Goal: Information Seeking & Learning: Understand process/instructions

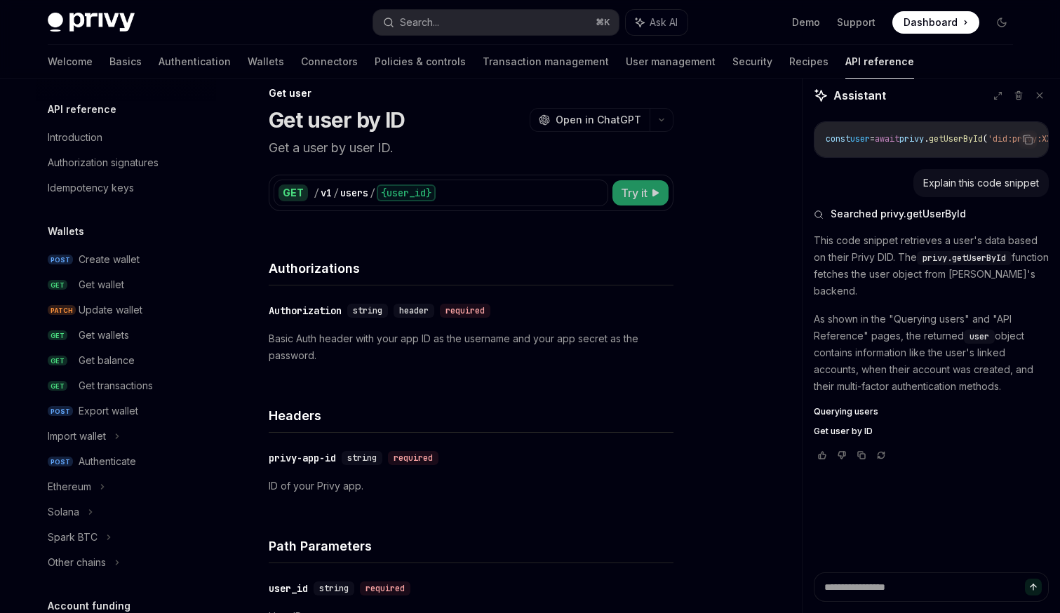
scroll to position [987, 0]
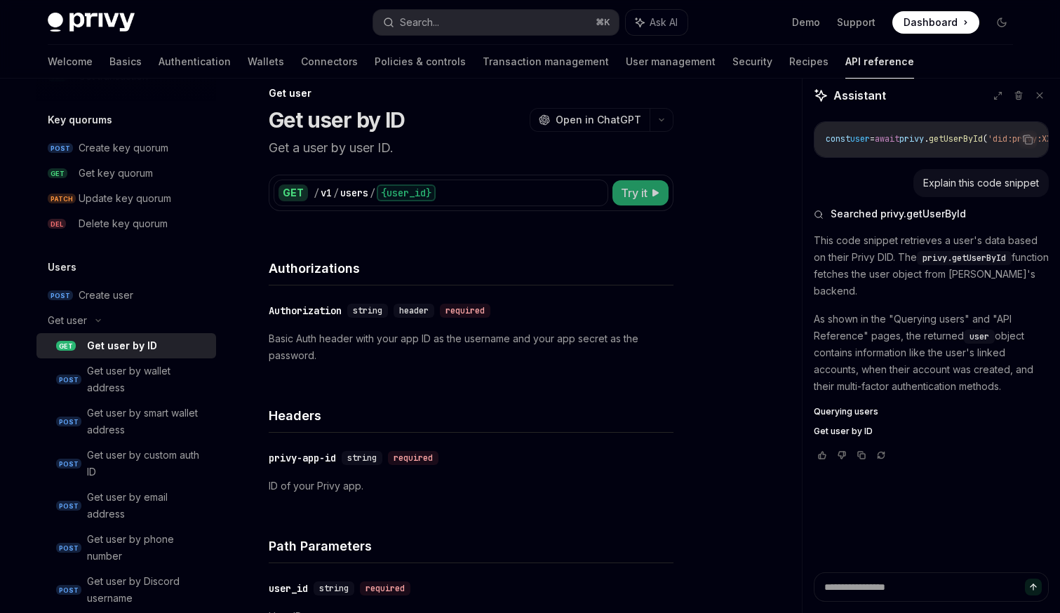
click at [622, 185] on span "Try it" at bounding box center [634, 193] width 27 height 17
type textarea "*"
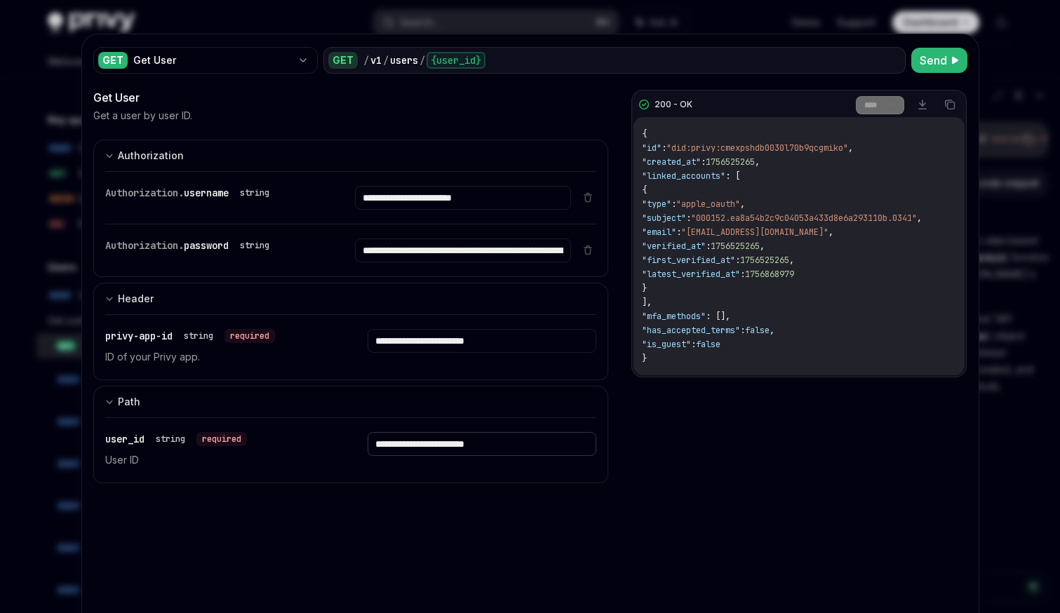
click at [464, 448] on input "**********" at bounding box center [482, 444] width 229 height 24
paste input "**********"
type input "**********"
click at [928, 65] on span "Send" at bounding box center [933, 60] width 27 height 17
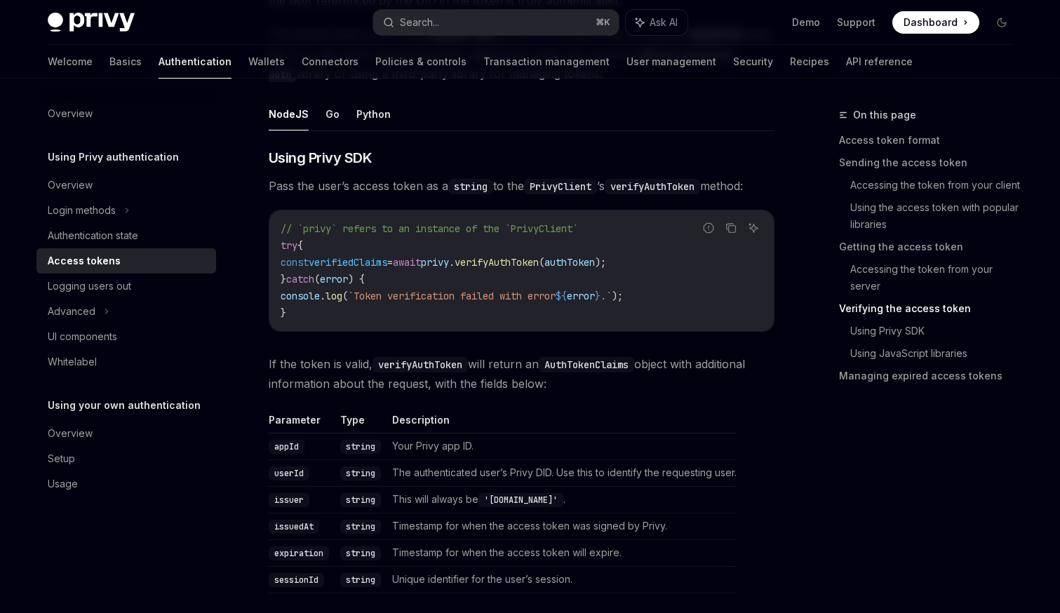
scroll to position [2176, 0]
click at [595, 265] on span "authToken" at bounding box center [569, 263] width 51 height 13
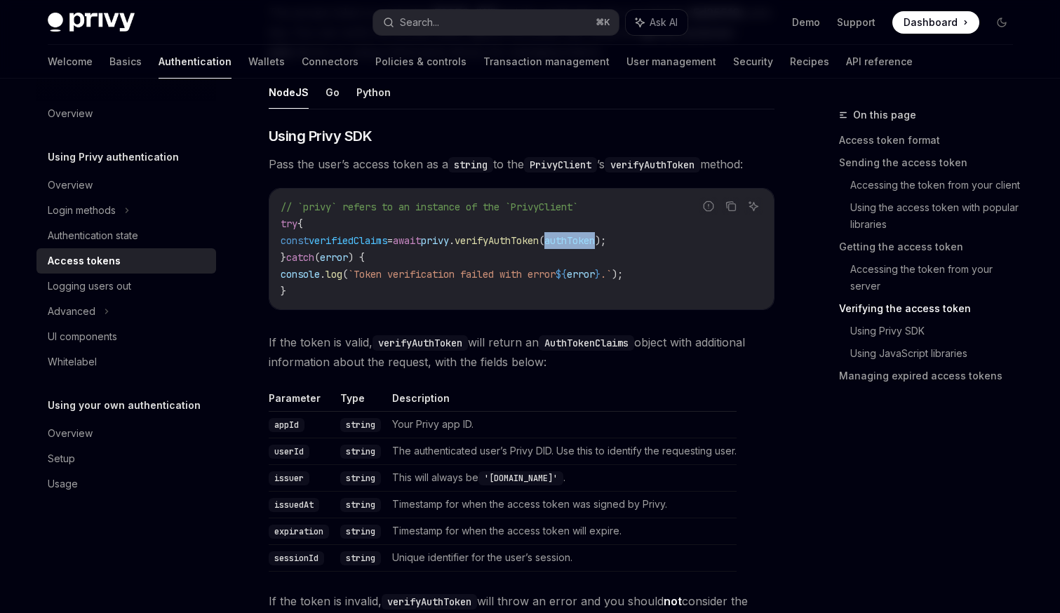
scroll to position [2200, 0]
click at [550, 245] on code "// `privy` refers to an instance of the `PrivyClient` try { const verifiedClaim…" at bounding box center [522, 247] width 482 height 101
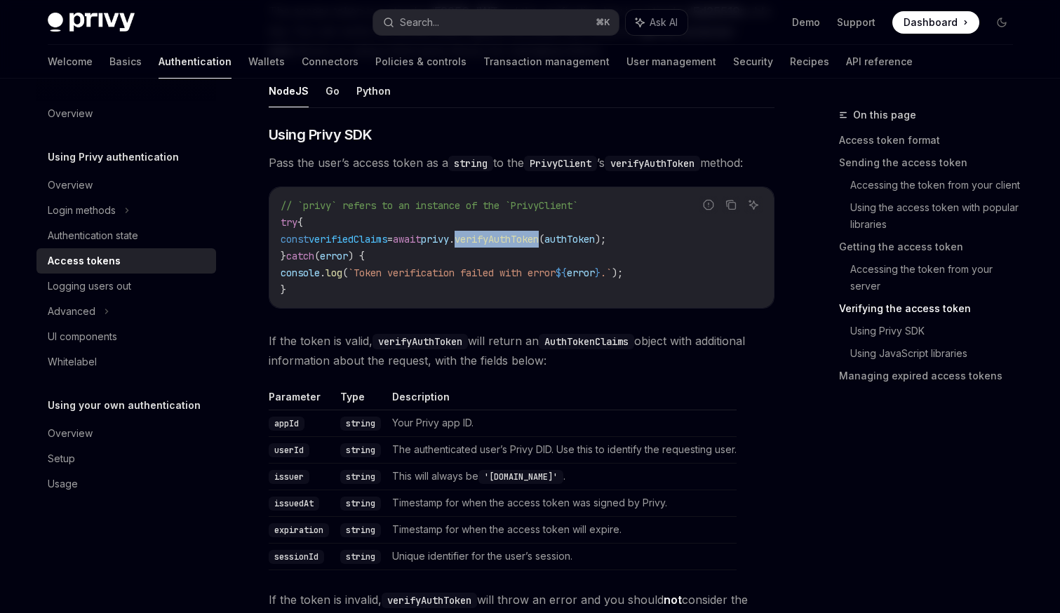
click at [550, 245] on code "// `privy` refers to an instance of the `PrivyClient` try { const verifiedClaim…" at bounding box center [522, 247] width 482 height 101
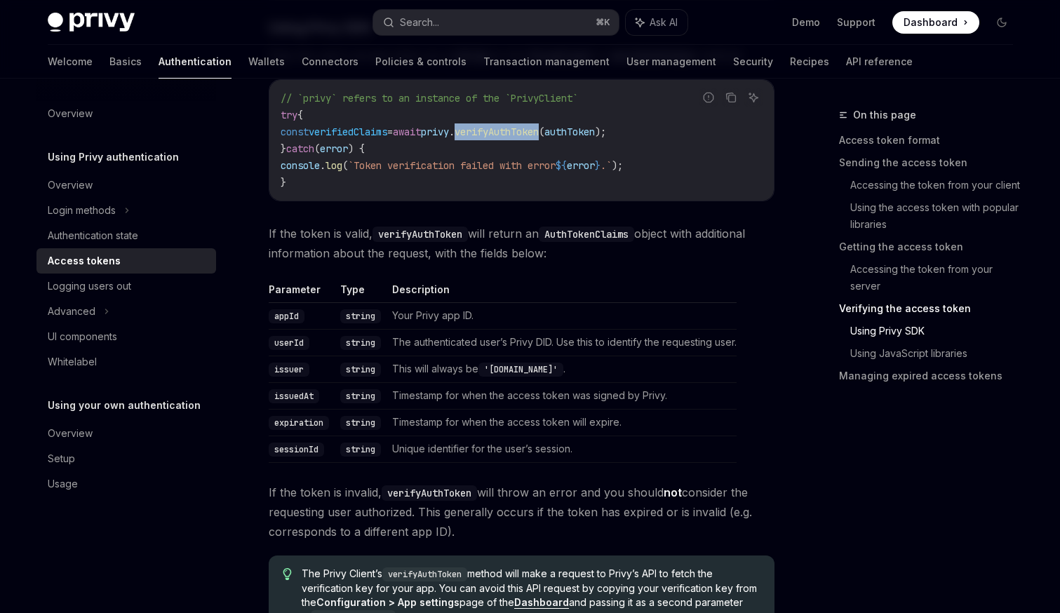
scroll to position [2313, 0]
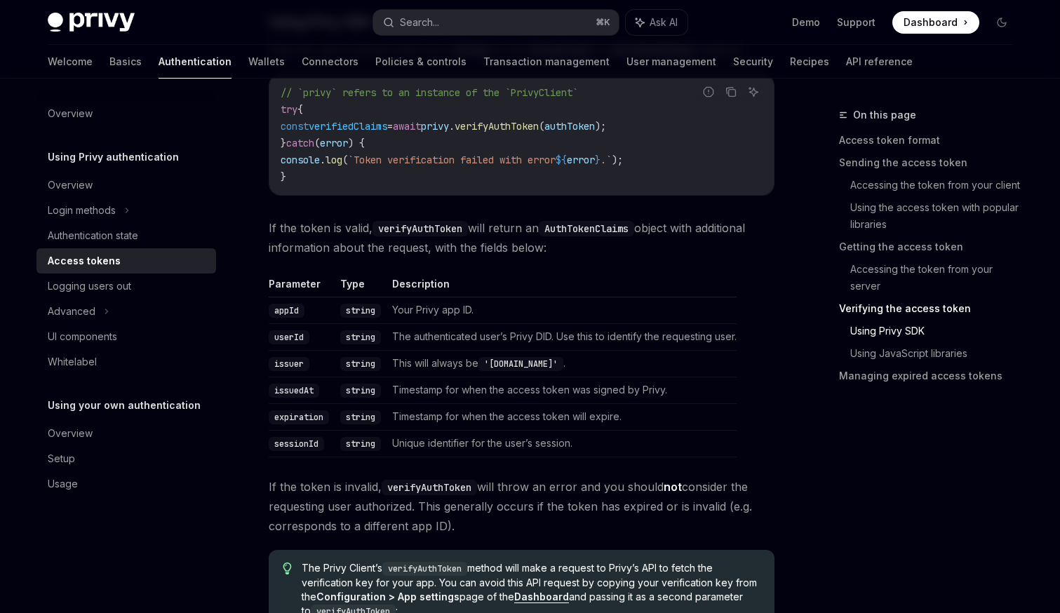
click at [595, 124] on span "authToken" at bounding box center [569, 126] width 51 height 13
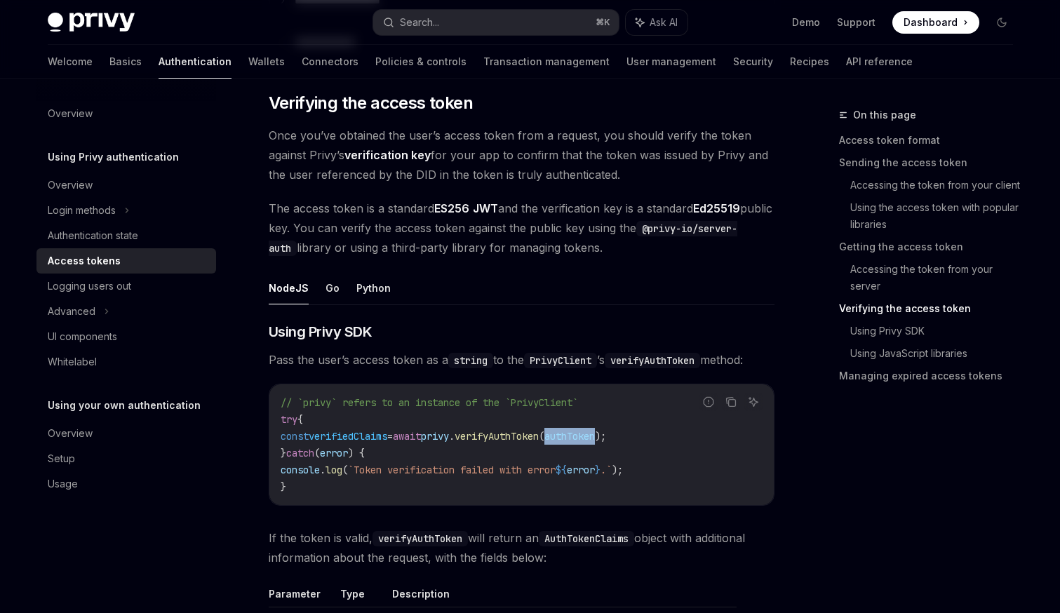
scroll to position [1984, 0]
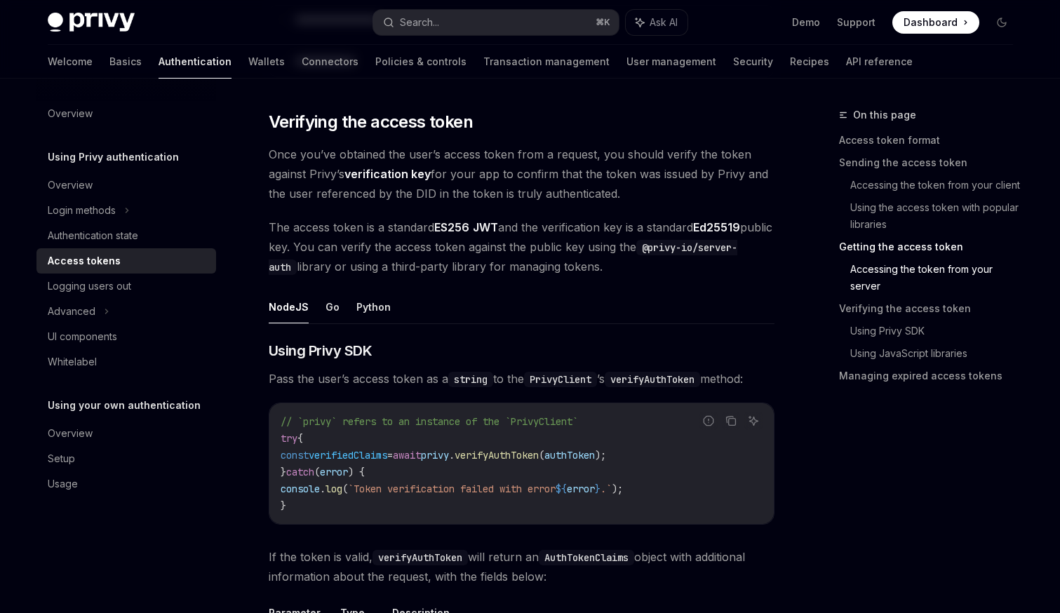
click at [578, 377] on code "PrivyClient" at bounding box center [560, 379] width 73 height 15
click at [646, 382] on code "verifyAuthToken" at bounding box center [652, 379] width 95 height 15
click at [539, 455] on span "verifyAuthToken" at bounding box center [497, 455] width 84 height 13
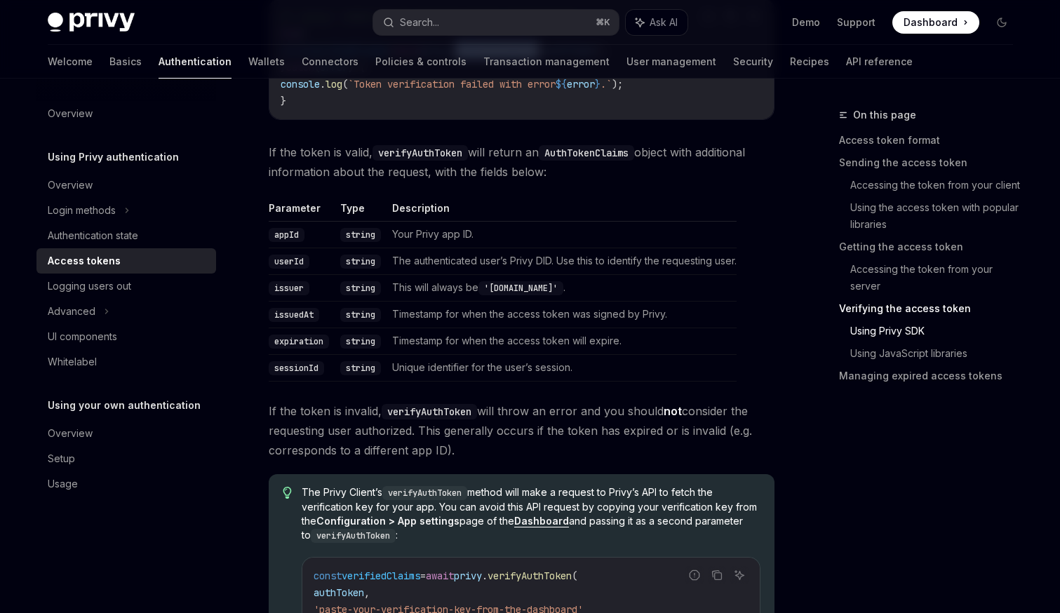
scroll to position [2404, 0]
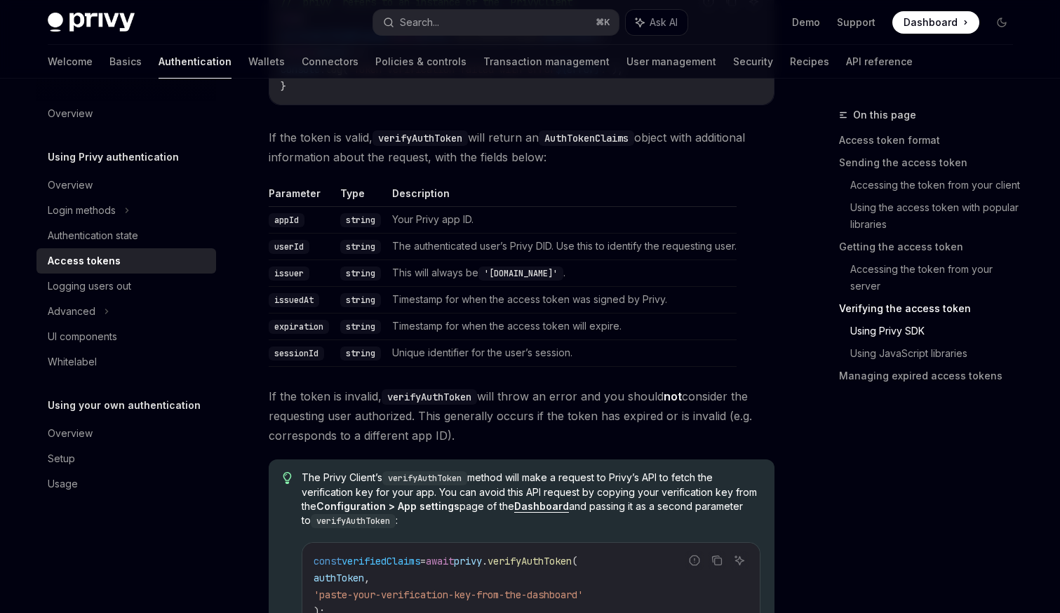
click at [591, 140] on code "AuthTokenClaims" at bounding box center [586, 138] width 95 height 15
click at [446, 135] on code "verifyAuthToken" at bounding box center [420, 138] width 95 height 15
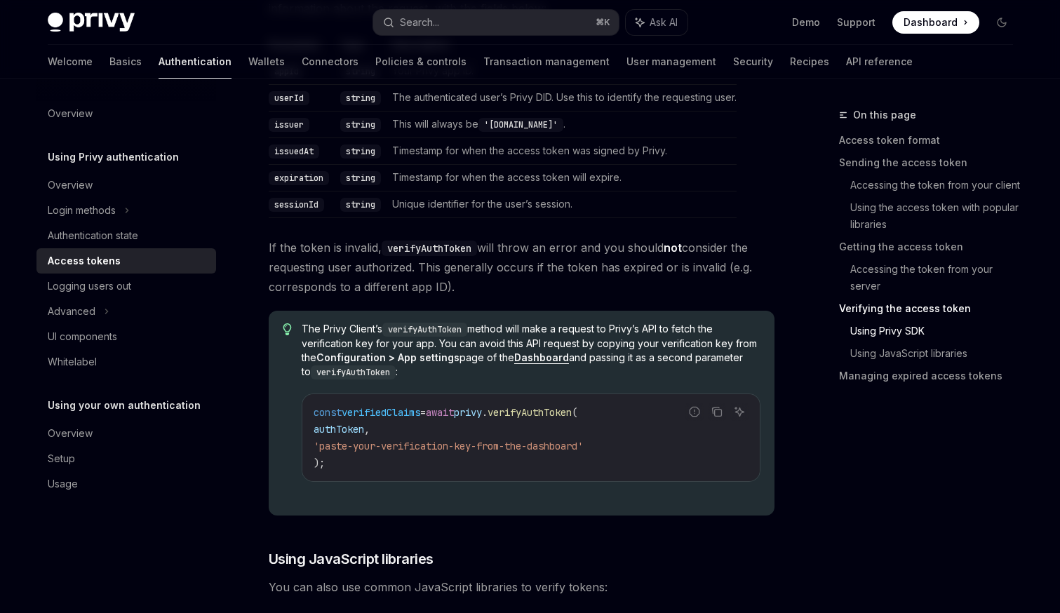
scroll to position [2673, 0]
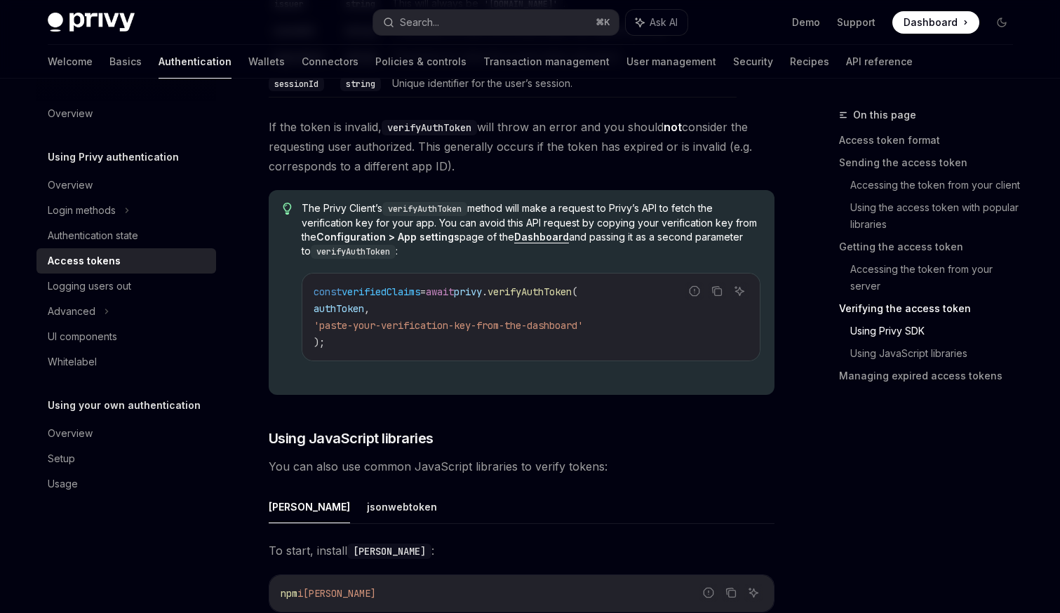
click at [551, 291] on span "verifyAuthToken" at bounding box center [530, 292] width 84 height 13
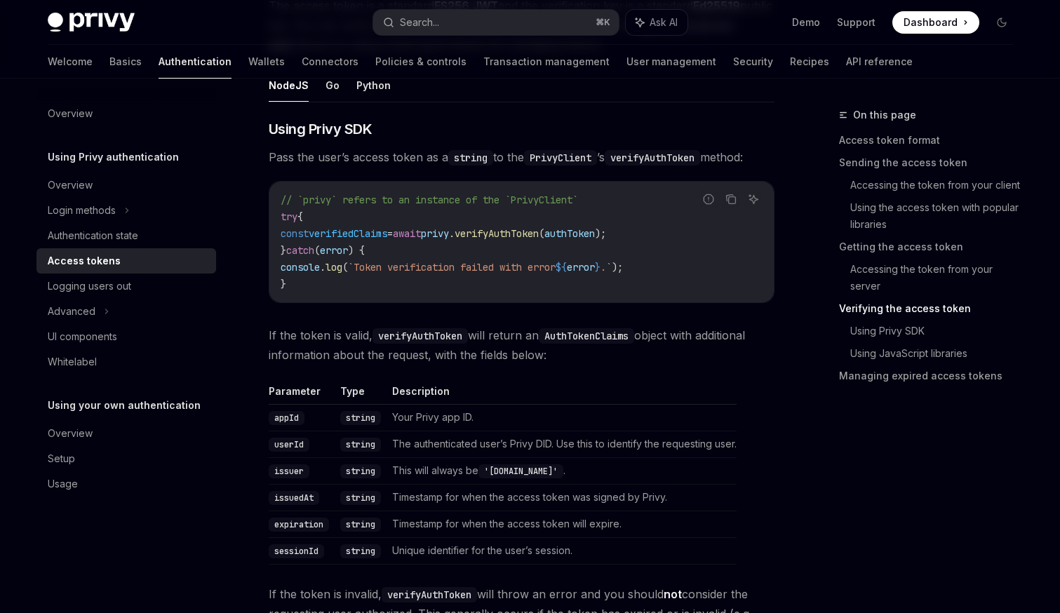
scroll to position [2191, 0]
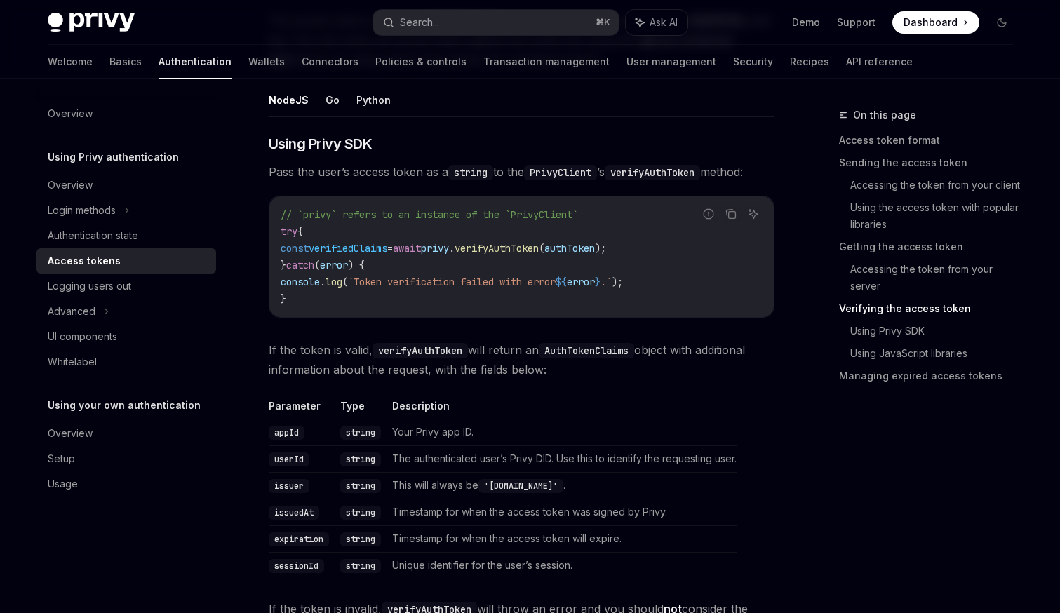
click at [595, 249] on span "authToken" at bounding box center [569, 248] width 51 height 13
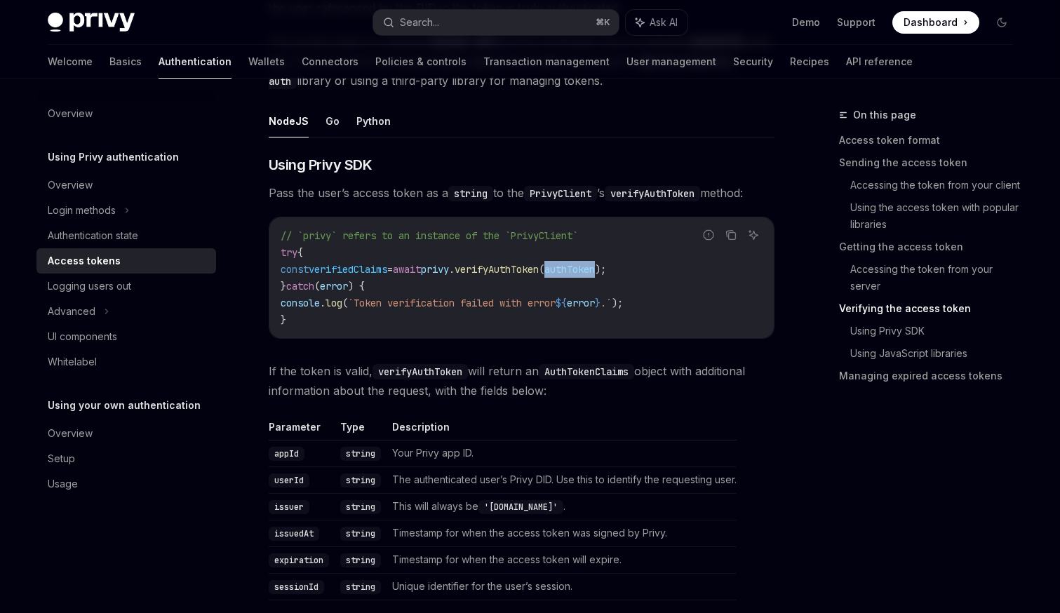
scroll to position [2171, 0]
click at [601, 298] on span "}" at bounding box center [598, 302] width 6 height 13
click at [539, 266] on span "verifyAuthToken" at bounding box center [497, 268] width 84 height 13
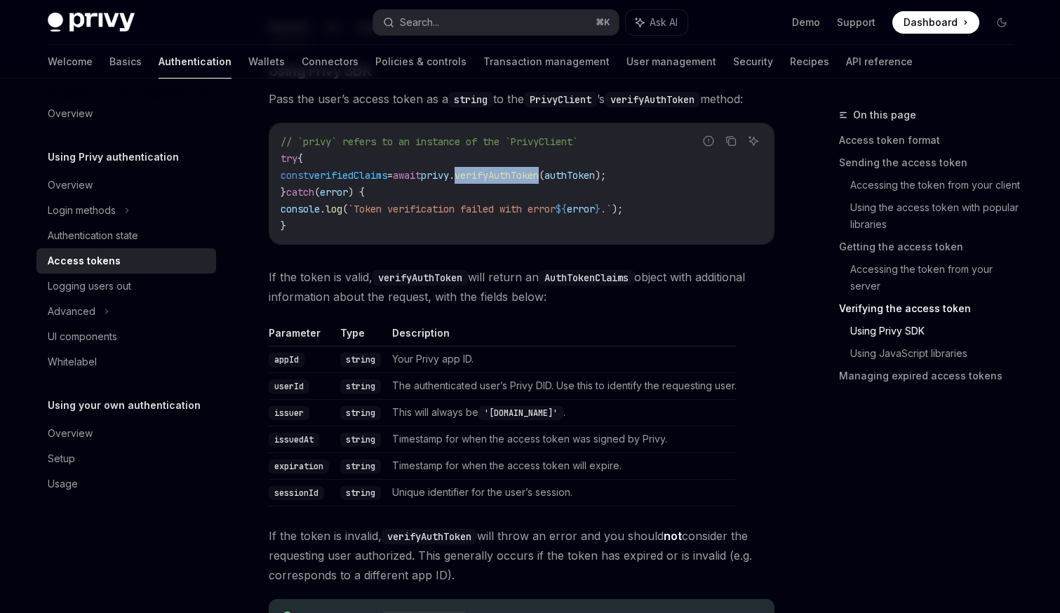
scroll to position [2270, 0]
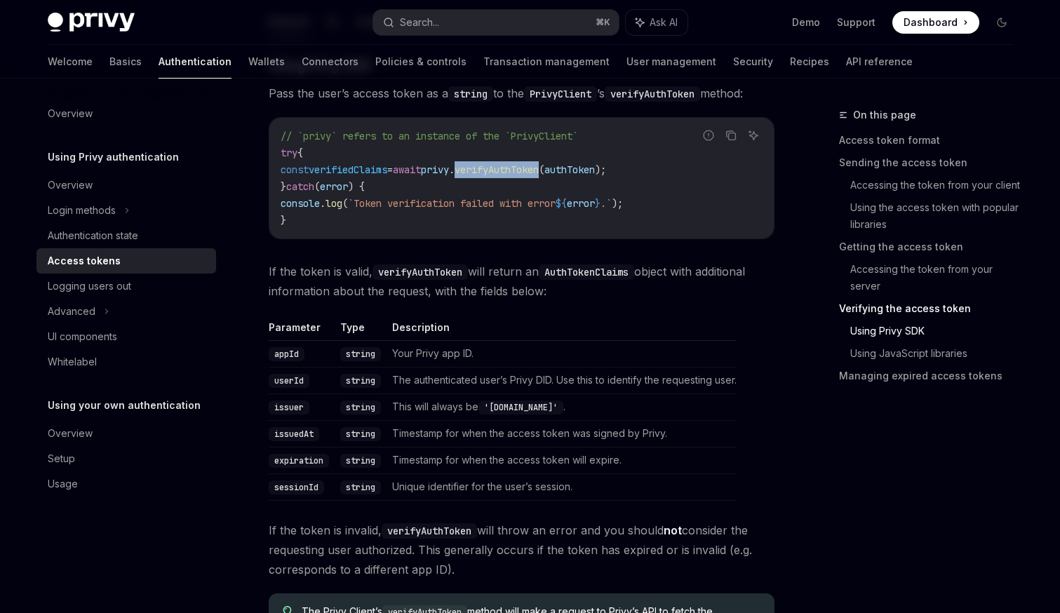
copy span "verifyAuthToken"
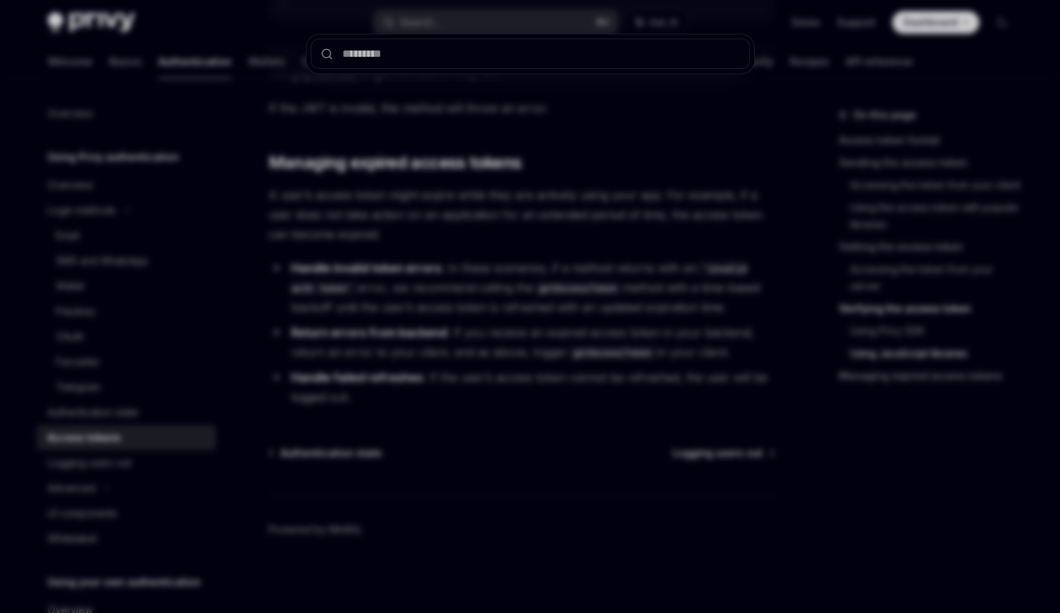
scroll to position [88, 0]
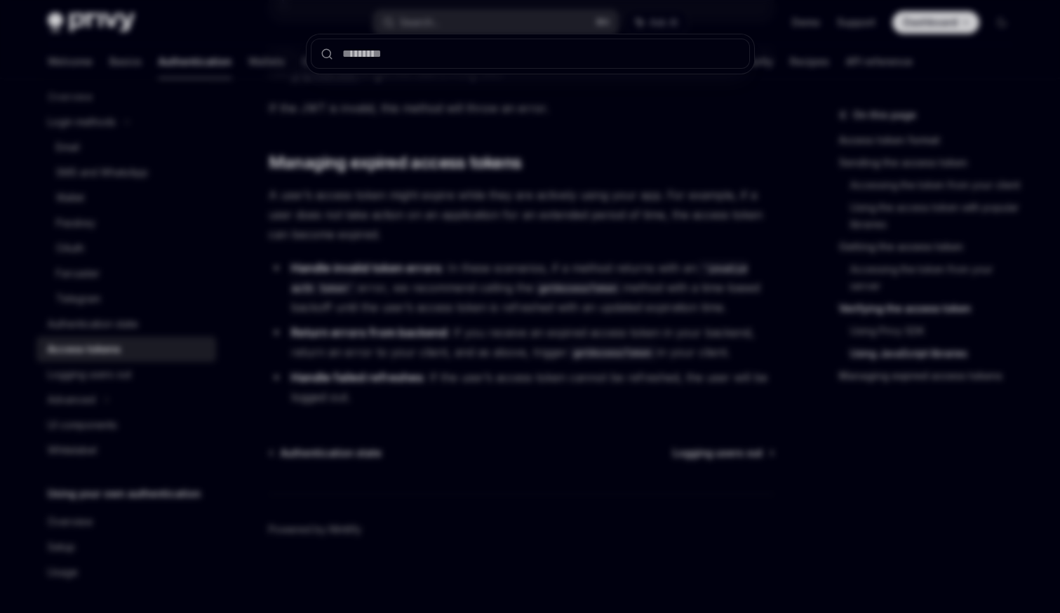
type input "**********"
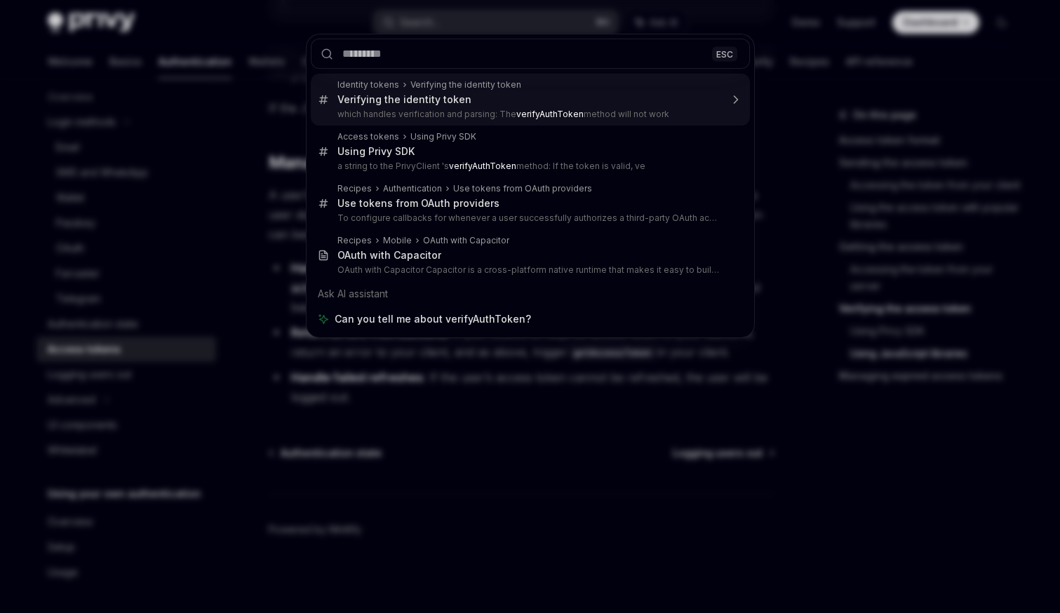
type textarea "*"
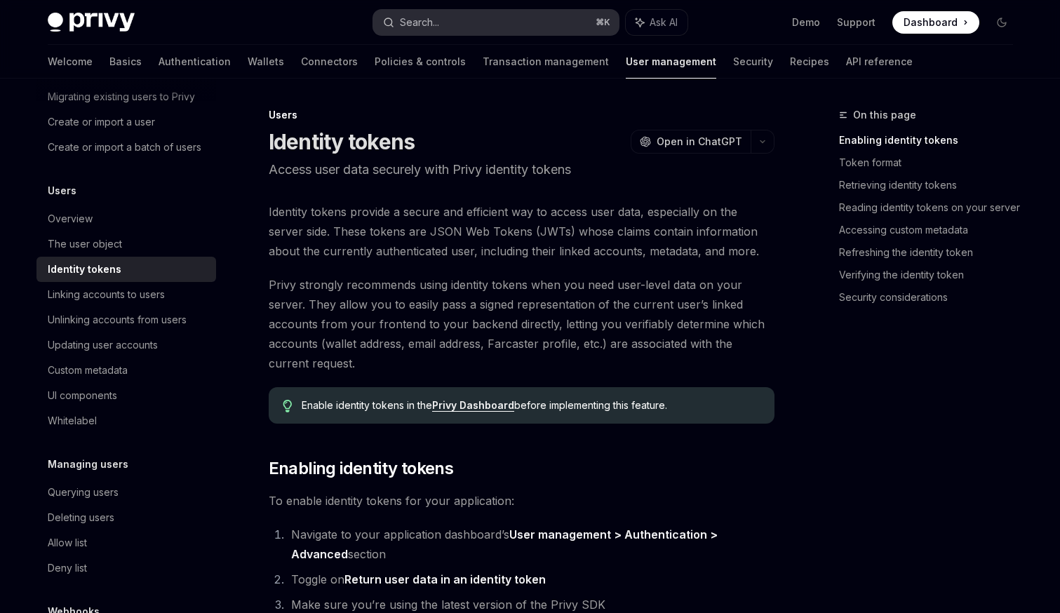
click at [425, 23] on div "Search..." at bounding box center [419, 22] width 39 height 17
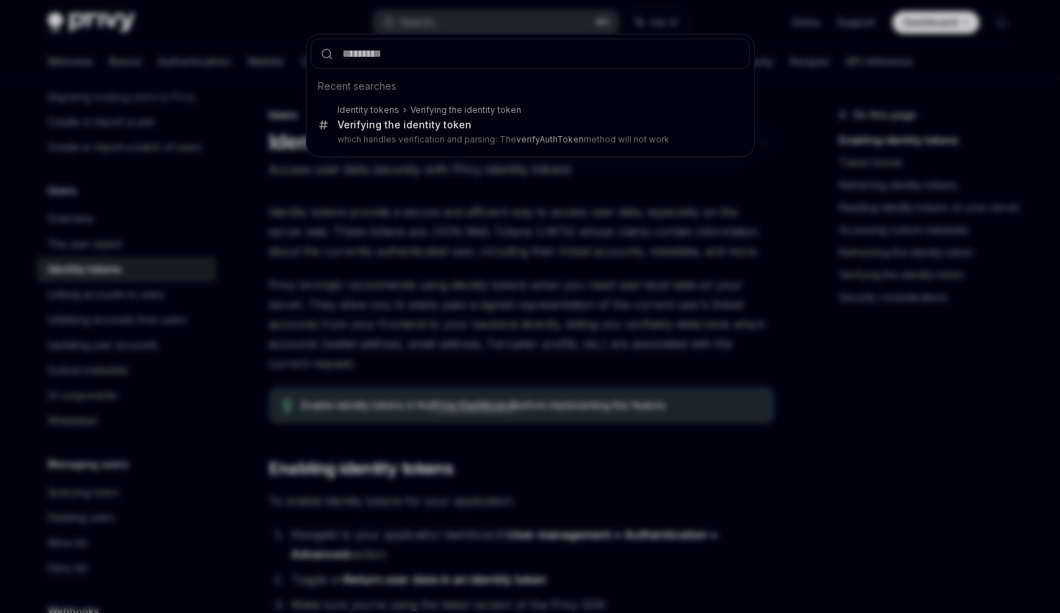
type input "**********"
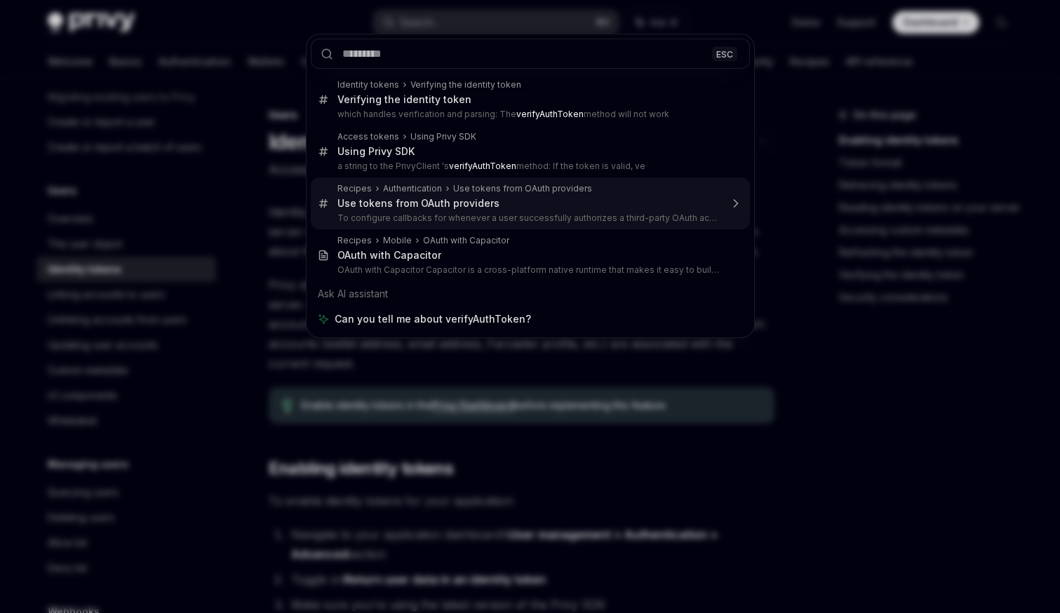
type textarea "*"
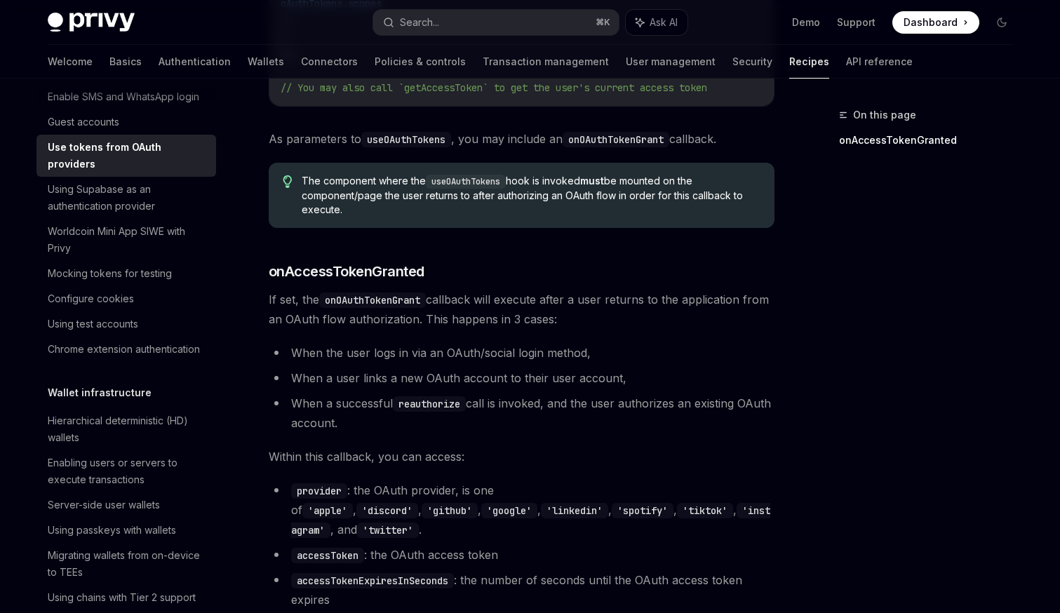
scroll to position [462, 0]
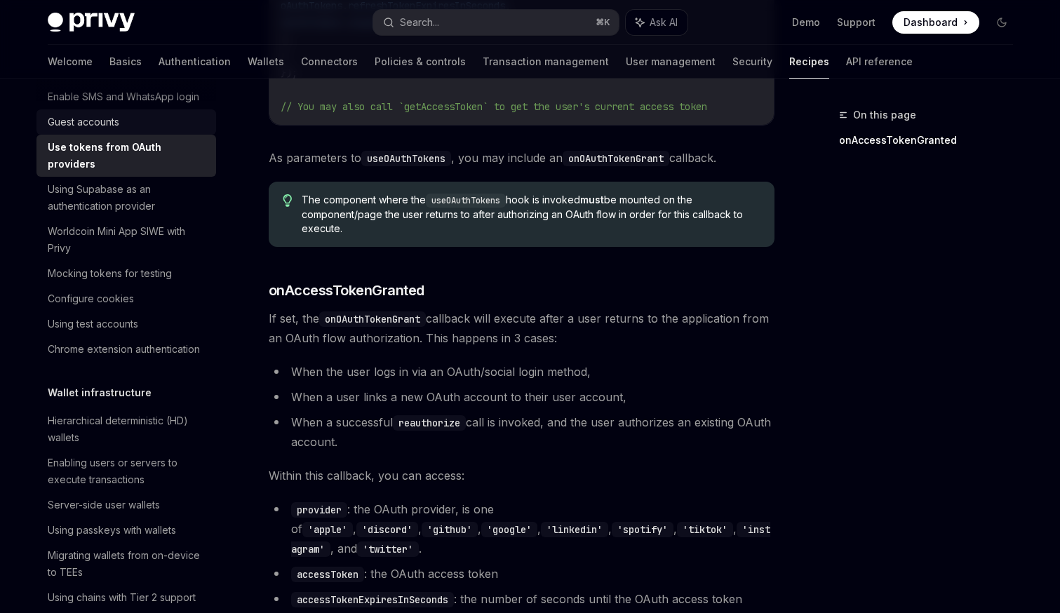
click at [109, 120] on div "Guest accounts" at bounding box center [84, 122] width 72 height 17
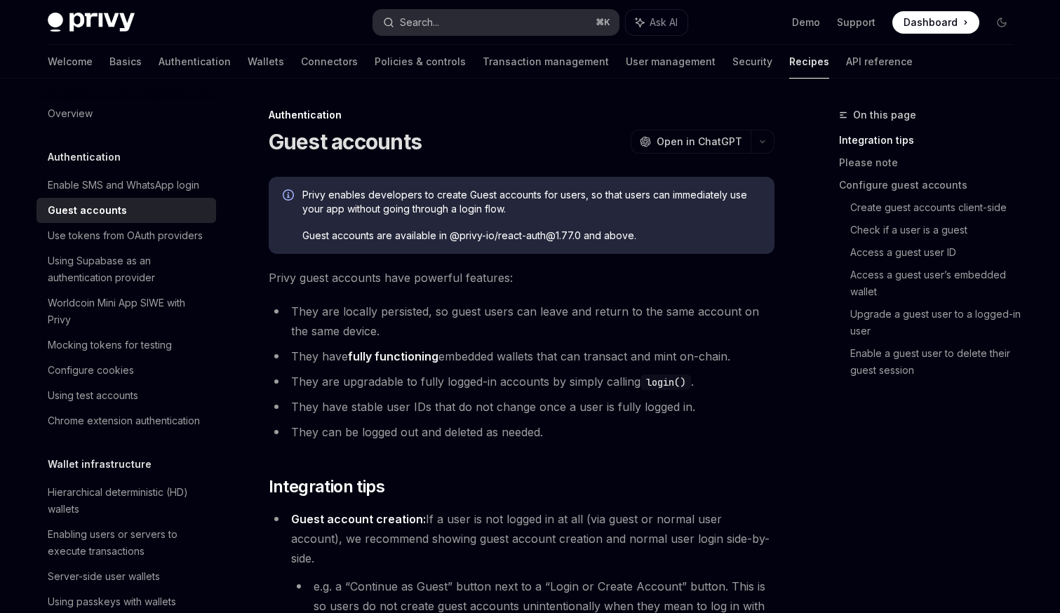
click at [526, 15] on button "Search... ⌘ K" at bounding box center [496, 22] width 246 height 25
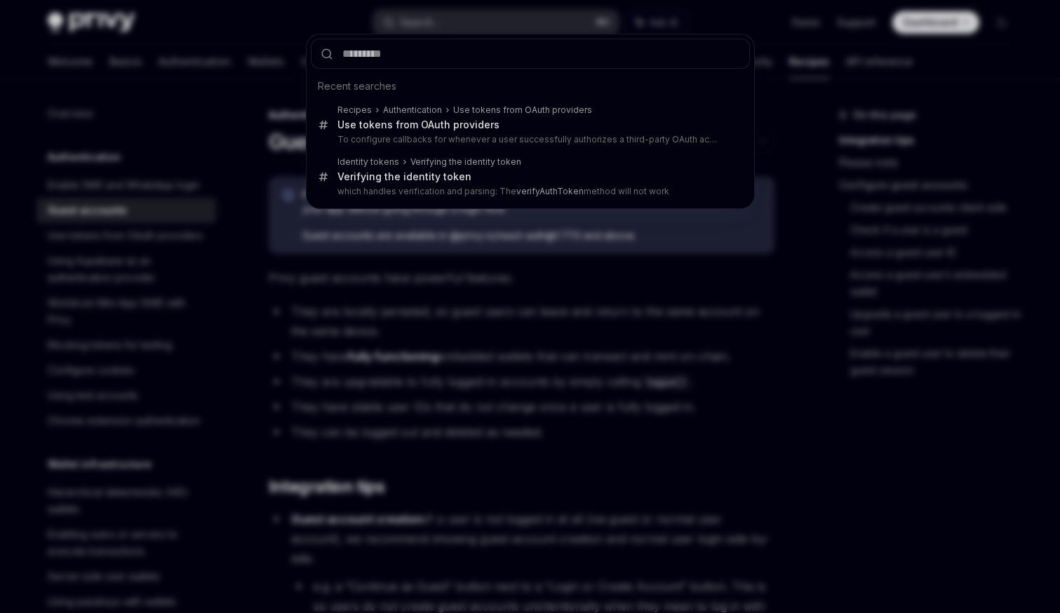
type input "**********"
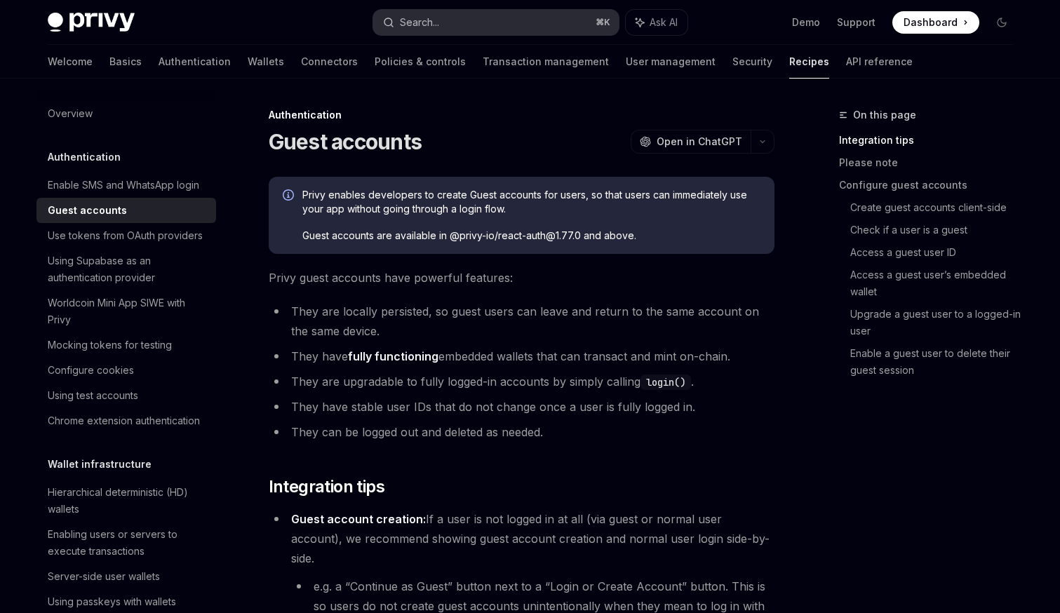
type textarea "*"
